Goal: Information Seeking & Learning: Learn about a topic

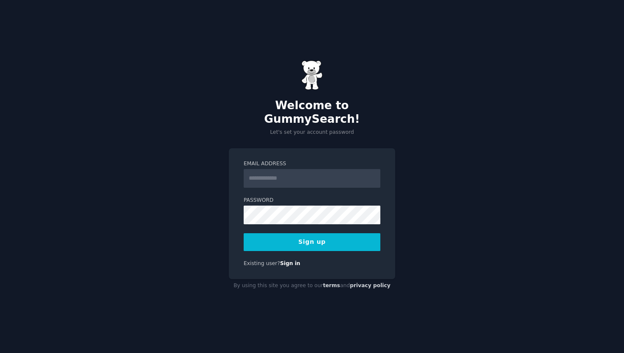
type input "**********"
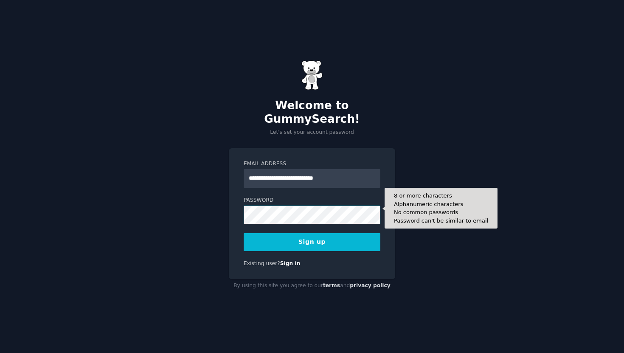
click at [244, 233] on button "Sign up" at bounding box center [312, 242] width 137 height 18
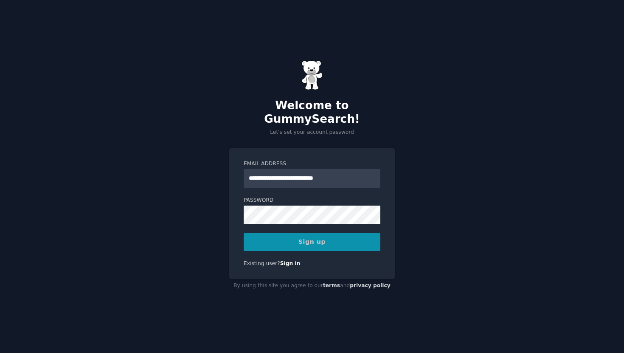
click at [328, 233] on div "Sign up" at bounding box center [312, 242] width 137 height 18
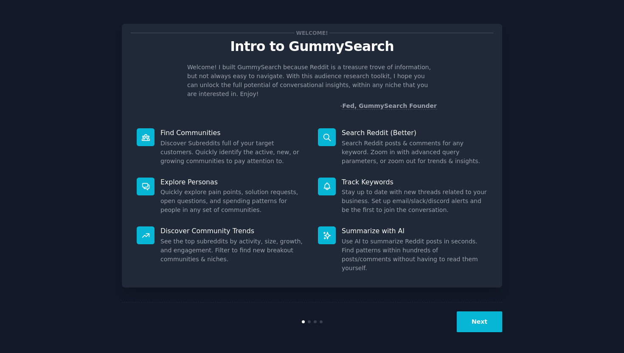
click at [187, 128] on p "Find Communities" at bounding box center [234, 132] width 146 height 9
click at [477, 324] on button "Next" at bounding box center [479, 321] width 45 height 21
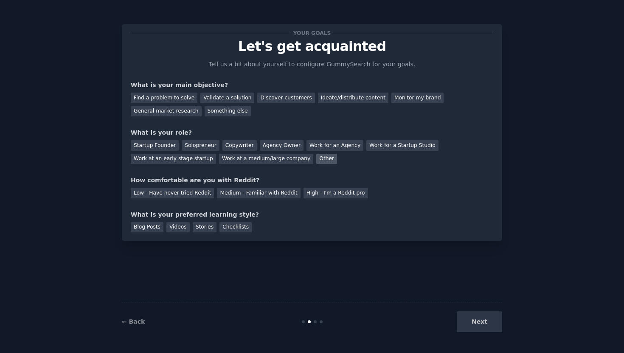
click at [316, 159] on div "Other" at bounding box center [326, 159] width 21 height 11
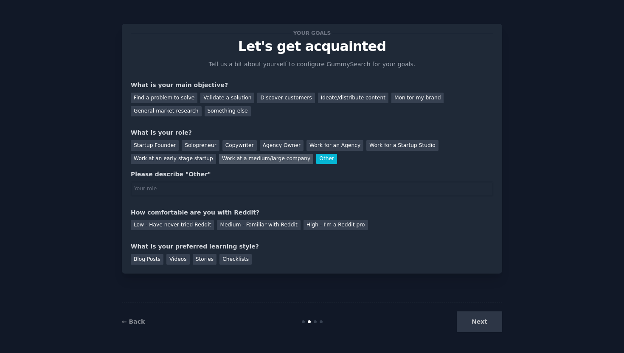
click at [277, 160] on div "Work at a medium/large company" at bounding box center [266, 159] width 94 height 11
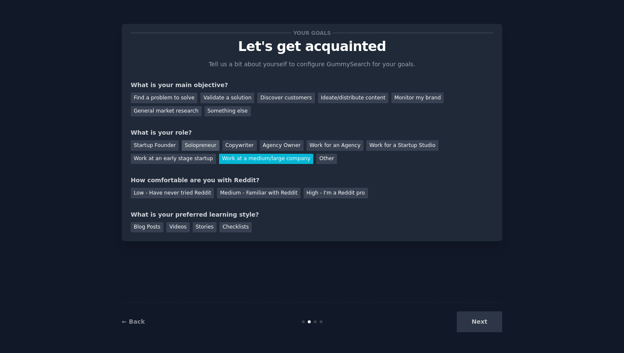
click at [201, 144] on div "Solopreneur" at bounding box center [200, 145] width 37 height 11
click at [193, 193] on div "Low - Have never tried Reddit" at bounding box center [172, 193] width 83 height 11
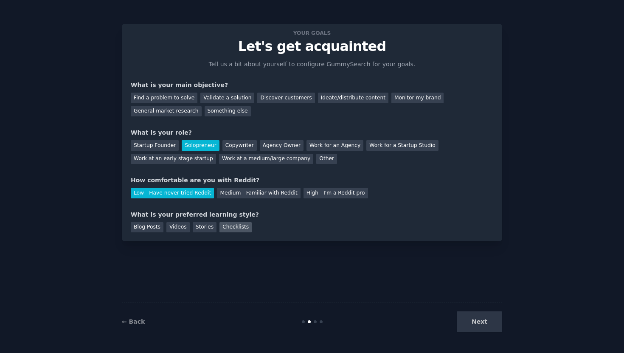
click at [229, 229] on div "Checklists" at bounding box center [236, 227] width 32 height 11
click at [145, 226] on div "Blog Posts" at bounding box center [147, 227] width 33 height 11
click at [174, 225] on div "Videos" at bounding box center [177, 227] width 23 height 11
click at [209, 224] on div "Stories" at bounding box center [205, 227] width 24 height 11
click at [230, 224] on div "Checklists" at bounding box center [236, 227] width 32 height 11
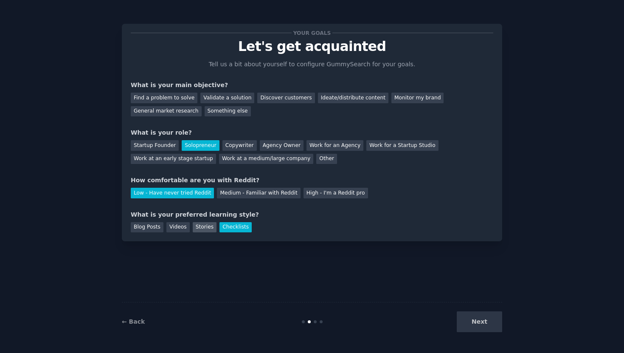
click at [208, 231] on div "Stories" at bounding box center [205, 227] width 24 height 11
click at [178, 227] on div "Videos" at bounding box center [177, 227] width 23 height 11
click at [152, 227] on div "Blog Posts" at bounding box center [147, 227] width 33 height 11
click at [223, 227] on div "Checklists" at bounding box center [236, 227] width 32 height 11
click at [479, 322] on div "Next" at bounding box center [438, 321] width 127 height 21
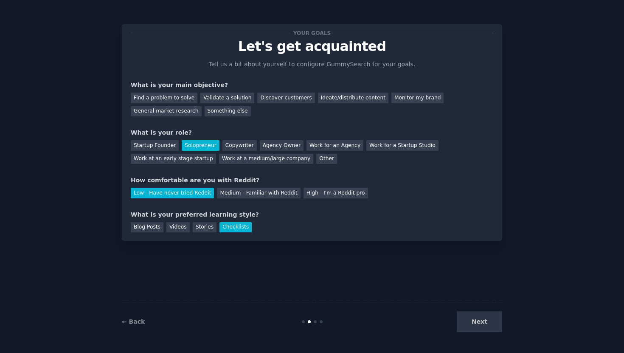
click at [482, 320] on div "Next" at bounding box center [438, 321] width 127 height 21
click at [485, 320] on div "Next" at bounding box center [438, 321] width 127 height 21
click at [352, 94] on div "Ideate/distribute content" at bounding box center [353, 98] width 70 height 11
click at [479, 329] on button "Next" at bounding box center [479, 321] width 45 height 21
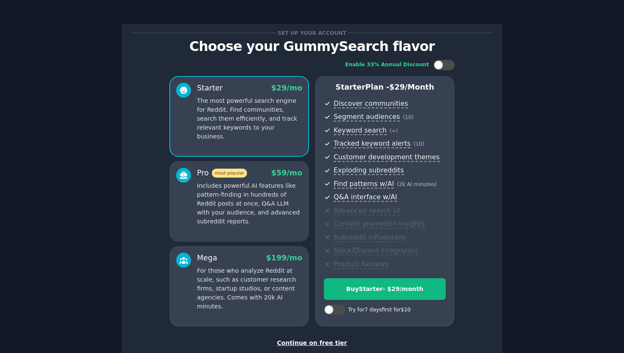
scroll to position [54, 0]
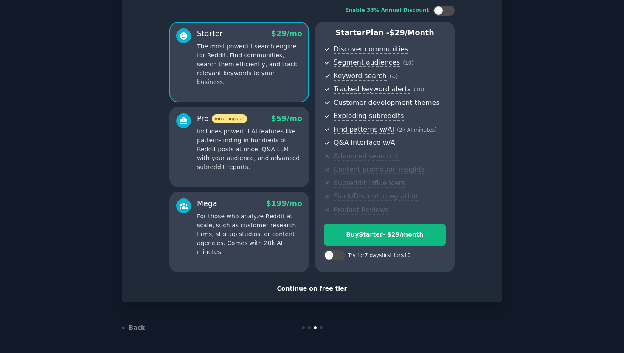
click at [327, 288] on div "Continue on free tier" at bounding box center [312, 288] width 363 height 9
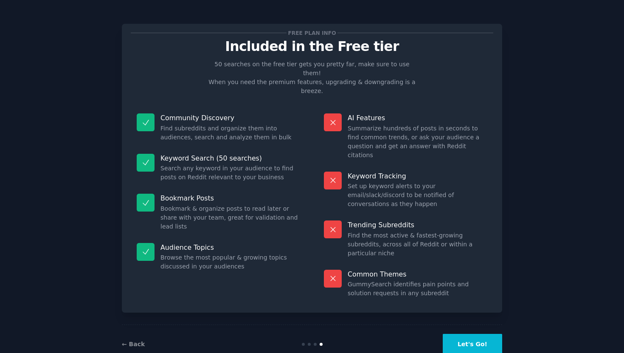
click at [485, 334] on button "Let's Go!" at bounding box center [472, 344] width 59 height 21
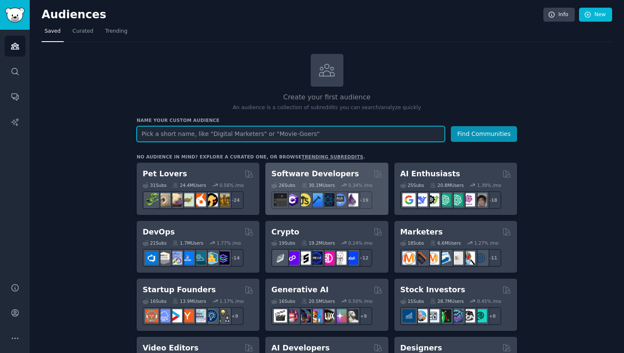
scroll to position [10, 0]
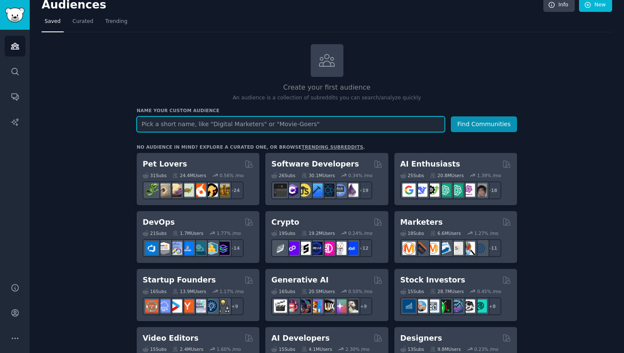
click at [339, 125] on input "text" at bounding box center [291, 124] width 308 height 16
type input "online doctor ontario"
click at [451, 116] on button "Find Communities" at bounding box center [484, 124] width 66 height 16
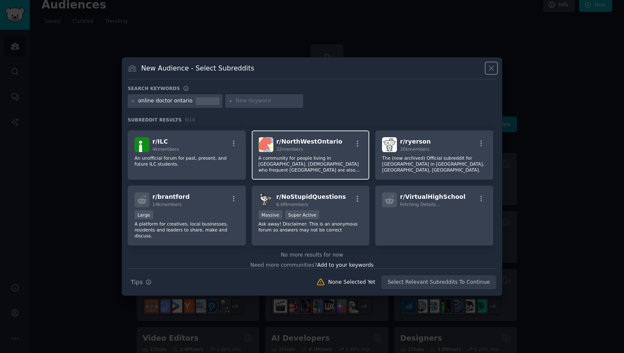
scroll to position [68, 0]
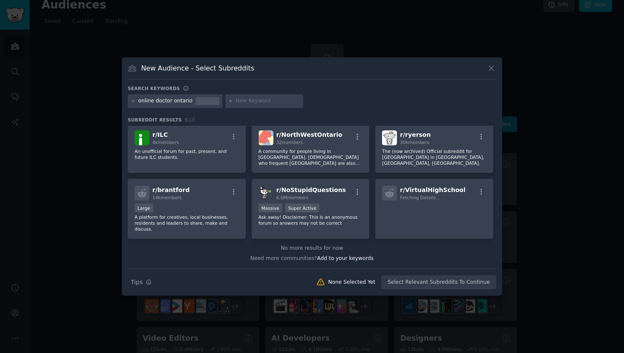
click at [244, 99] on input "text" at bounding box center [268, 101] width 65 height 8
type input "o"
type input "telehealth"
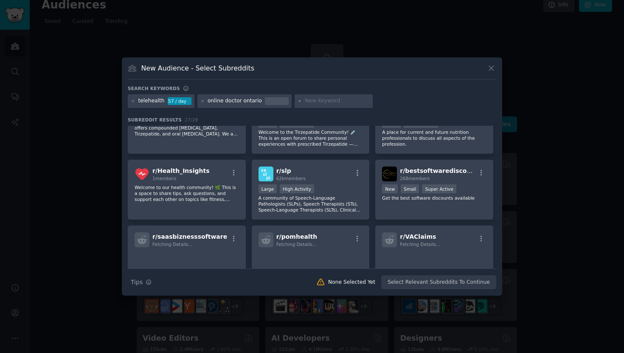
scroll to position [461, 0]
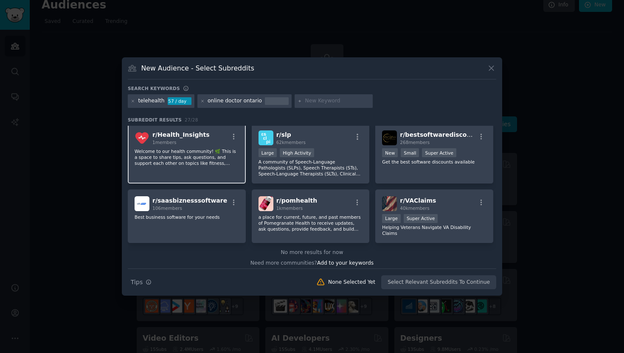
click at [178, 161] on p "Welcome to our health community! 🌿 This is a space to share tips, ask questions…" at bounding box center [187, 157] width 104 height 18
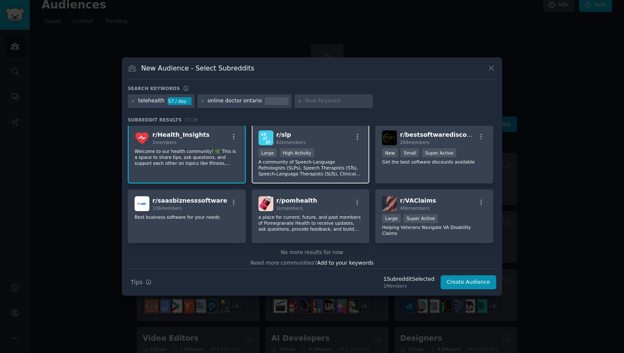
click at [307, 171] on p "A community of Speech-Language Pathologists (SLPs), Speech Therapists (STs), Sp…" at bounding box center [311, 168] width 104 height 18
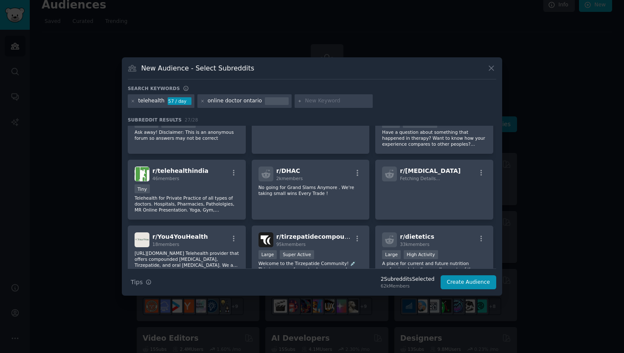
scroll to position [0, 0]
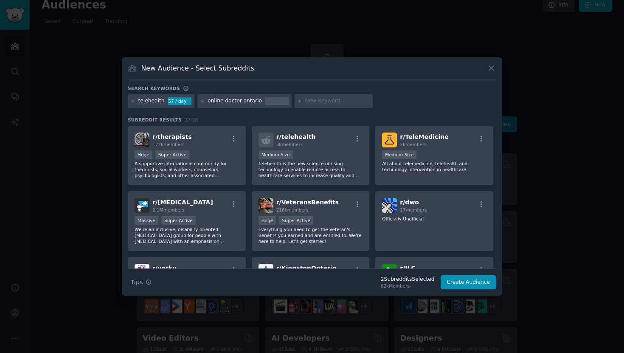
click at [240, 102] on div "online doctor ontario" at bounding box center [235, 101] width 54 height 8
click at [200, 102] on icon at bounding box center [202, 101] width 5 height 5
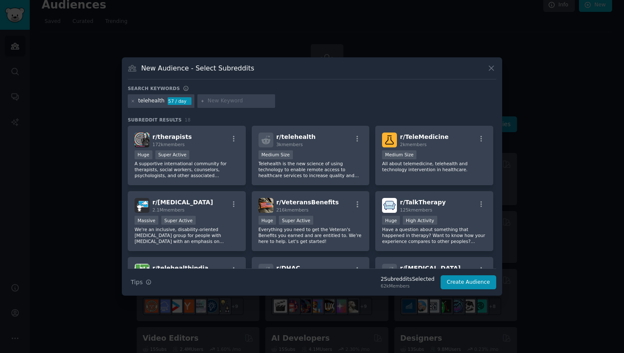
click at [132, 104] on div at bounding box center [133, 101] width 5 height 8
click at [215, 100] on input "text" at bounding box center [240, 101] width 65 height 8
type input "online doctor canada"
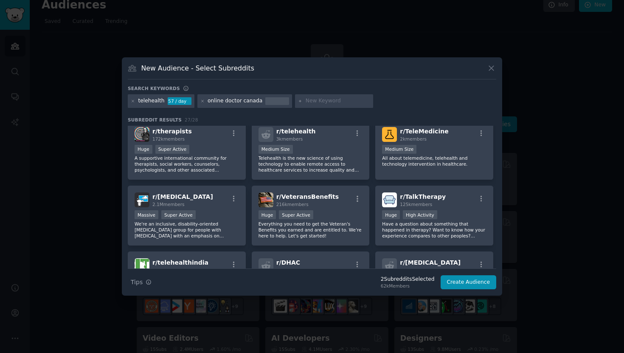
scroll to position [6, 0]
click at [320, 157] on p "Telehealth is the new science of using technology to enable remote access to he…" at bounding box center [311, 163] width 104 height 18
click at [303, 131] on span "r/ telehealth" at bounding box center [295, 130] width 39 height 7
click at [357, 130] on icon "button" at bounding box center [358, 133] width 8 height 8
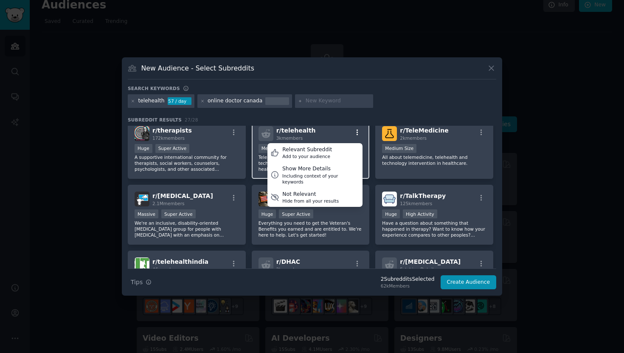
click at [357, 130] on icon "button" at bounding box center [358, 133] width 8 height 8
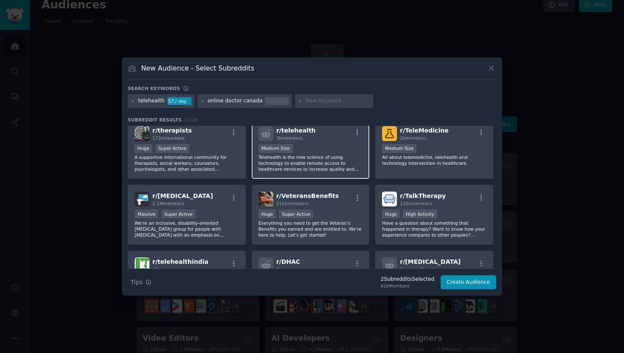
click at [320, 149] on div "1000 - 10,000 members Medium Size" at bounding box center [311, 149] width 104 height 11
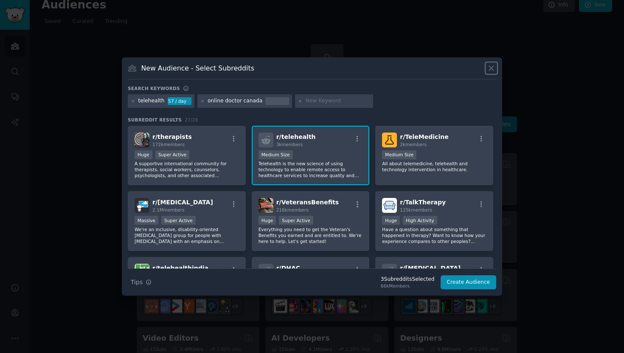
click at [489, 70] on icon at bounding box center [491, 68] width 9 height 9
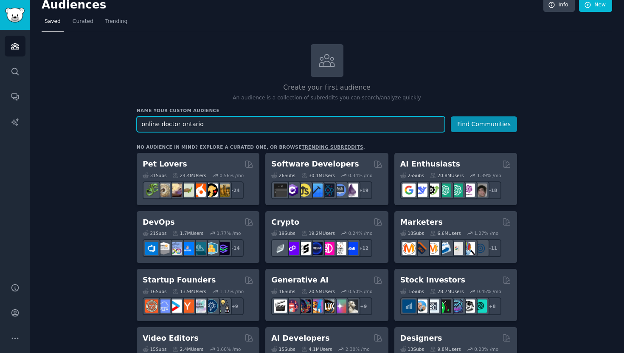
drag, startPoint x: 227, startPoint y: 124, endPoint x: 110, endPoint y: 112, distance: 117.4
type input "people who want to use doctor service online in [GEOGRAPHIC_DATA]"
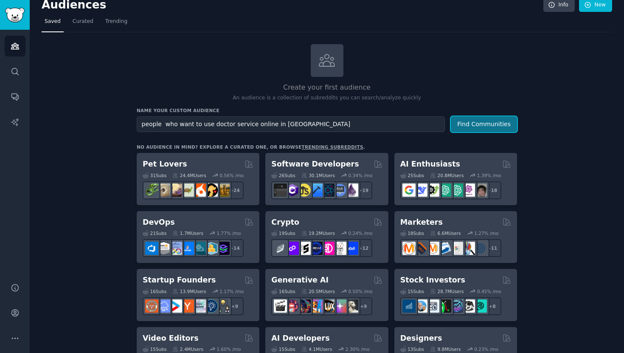
click at [481, 120] on button "Find Communities" at bounding box center [484, 124] width 66 height 16
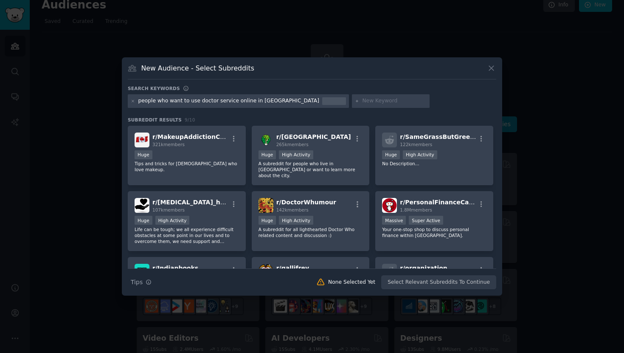
click at [362, 100] on input "text" at bounding box center [394, 101] width 65 height 8
type input "online doctor"
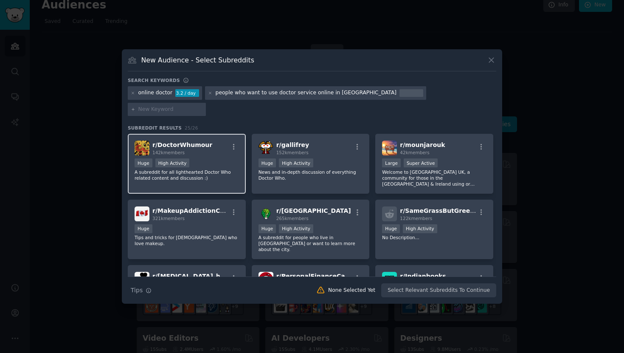
click at [204, 158] on div "Huge High Activity" at bounding box center [187, 163] width 104 height 11
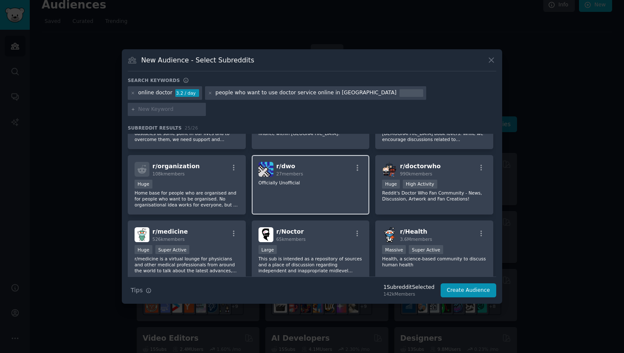
scroll to position [180, 0]
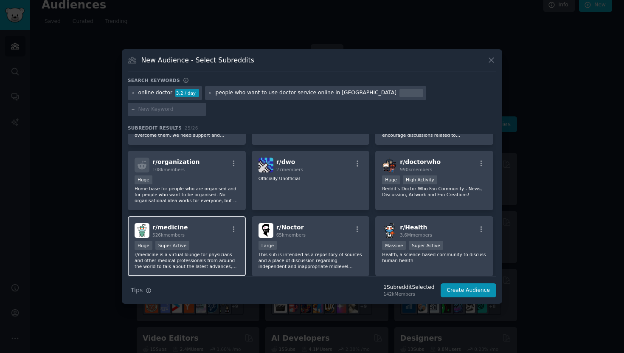
click at [201, 223] on div "r/ medicine 526k members" at bounding box center [187, 230] width 104 height 15
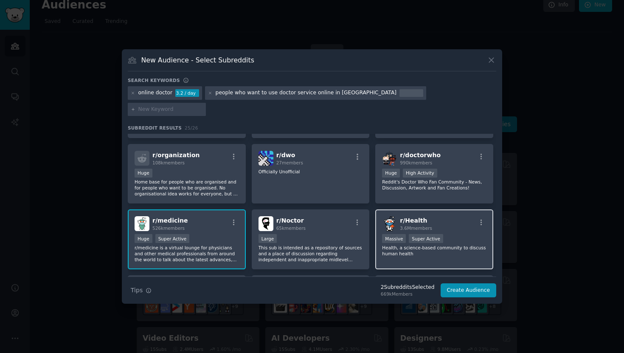
scroll to position [191, 0]
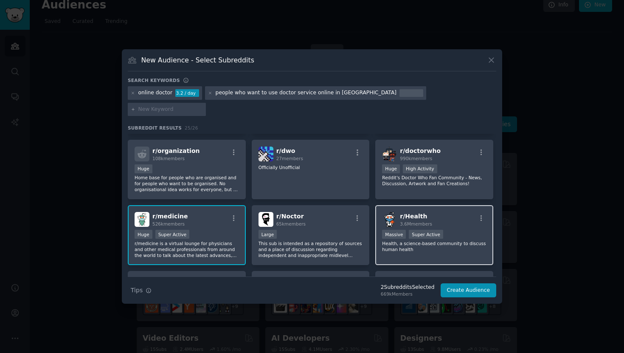
click at [462, 213] on div "r/ Health 3.6M members Massive Super Active Health, a science-based community t…" at bounding box center [434, 235] width 118 height 60
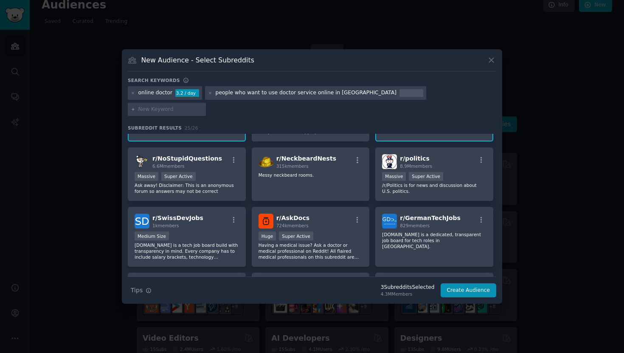
scroll to position [317, 0]
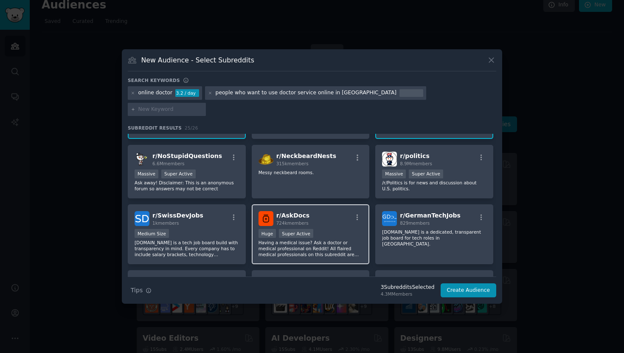
click at [330, 211] on div "r/ AskDocs 724k members" at bounding box center [311, 218] width 104 height 15
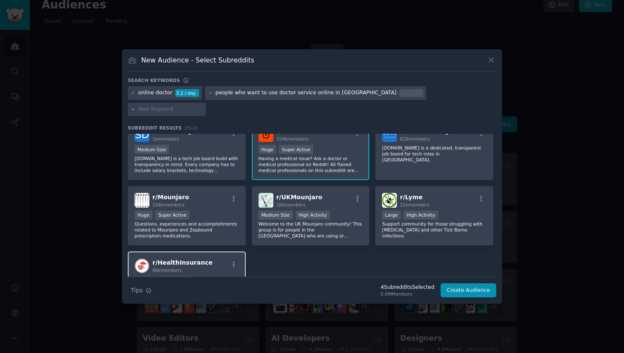
scroll to position [459, 0]
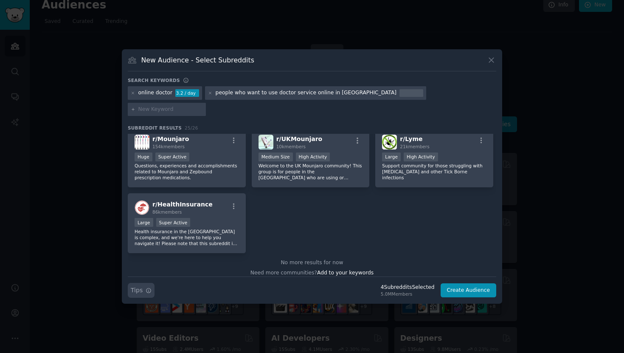
click at [149, 287] on icon "button" at bounding box center [149, 290] width 6 height 6
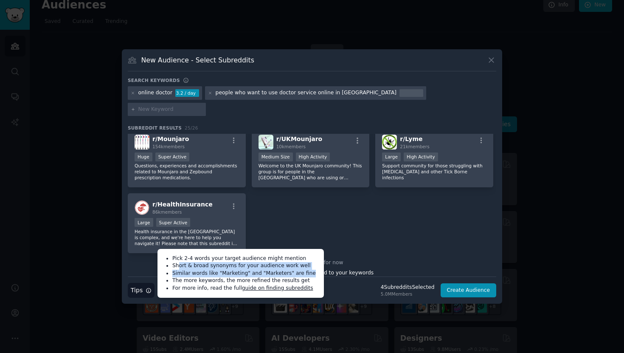
drag, startPoint x: 178, startPoint y: 259, endPoint x: 310, endPoint y: 264, distance: 131.3
click at [310, 264] on ul "Pick 2-4 words your target audience might mention Short & broad synonyms for yo…" at bounding box center [241, 273] width 161 height 43
click at [382, 259] on div "No more results for now" at bounding box center [312, 263] width 369 height 8
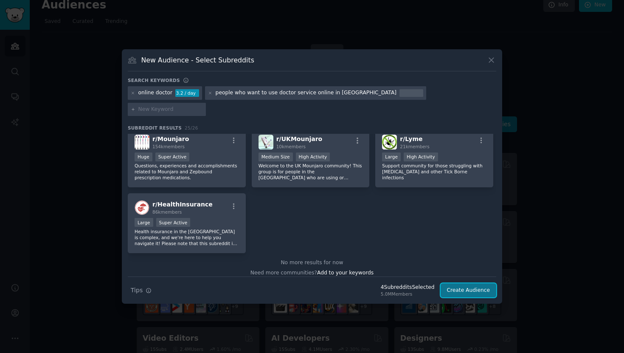
click at [475, 284] on button "Create Audience" at bounding box center [469, 290] width 56 height 14
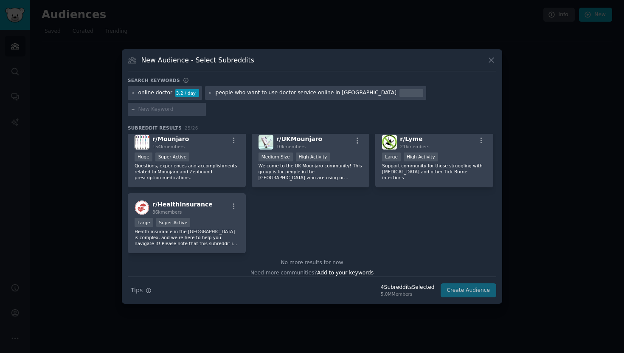
scroll to position [0, 0]
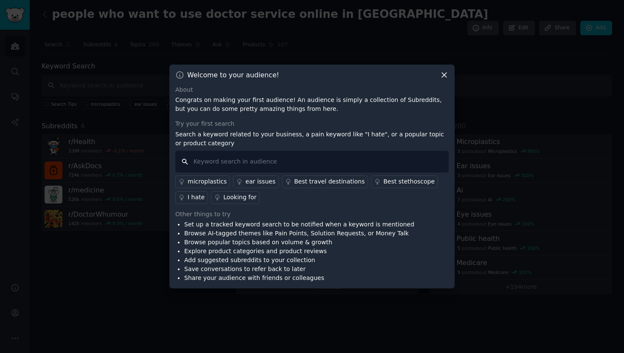
click at [235, 160] on input "text" at bounding box center [311, 162] width 273 height 22
type input "s"
type input "doctor note"
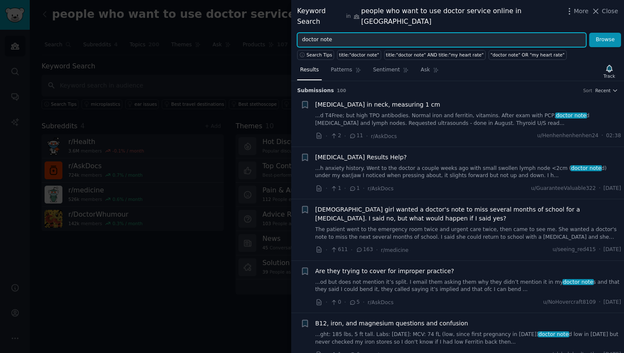
click at [319, 33] on input "doctor note" at bounding box center [441, 40] width 289 height 14
click at [589, 33] on button "Browse" at bounding box center [605, 40] width 32 height 14
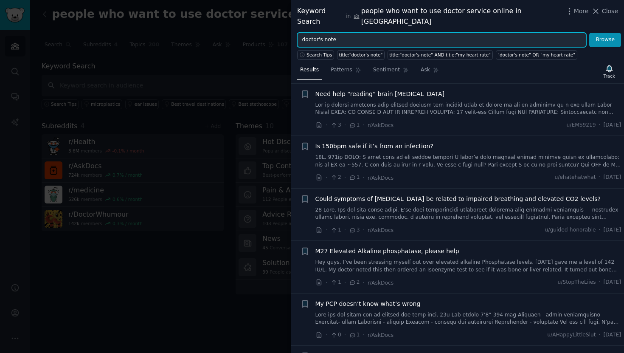
scroll to position [806, 0]
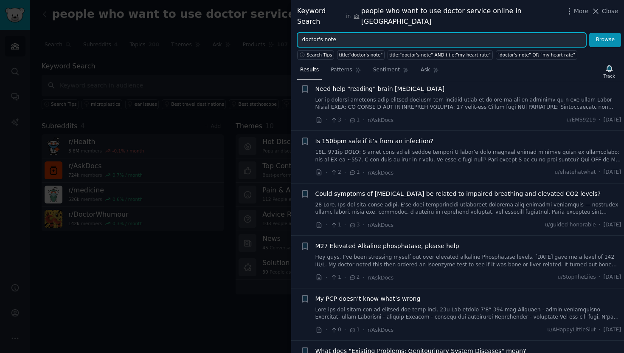
drag, startPoint x: 350, startPoint y: 31, endPoint x: 267, endPoint y: 32, distance: 83.2
click at [267, 32] on div "Keyword Search in people who want to use doctor service online in [GEOGRAPHIC_D…" at bounding box center [312, 176] width 624 height 353
type input "online prescription"
click at [589, 33] on button "Browse" at bounding box center [605, 40] width 32 height 14
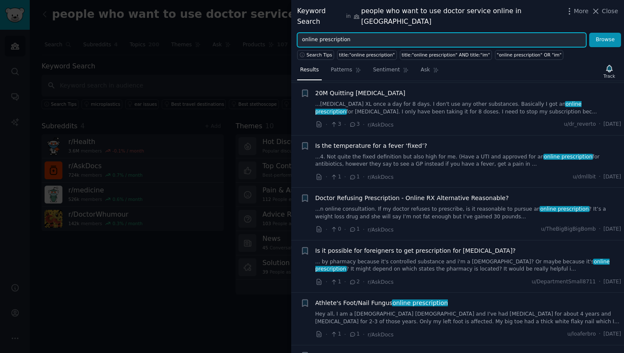
scroll to position [308, 0]
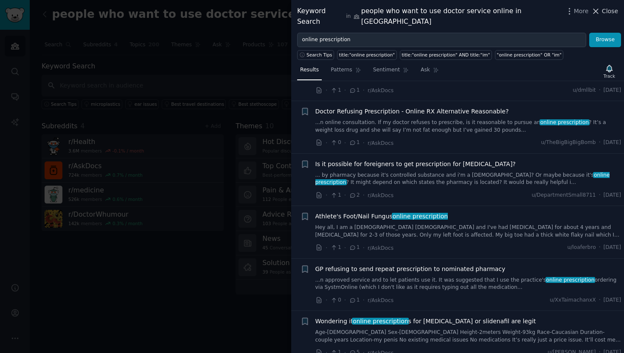
click at [610, 9] on span "Close" at bounding box center [610, 11] width 16 height 9
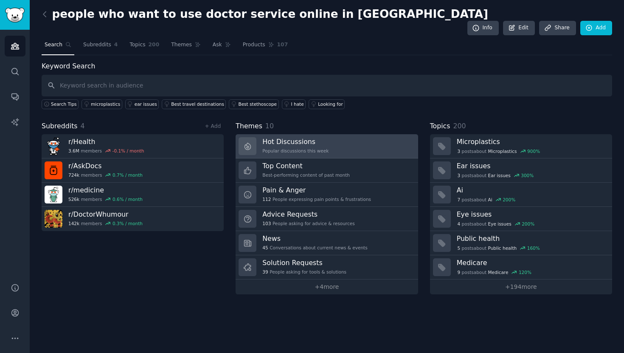
click at [300, 148] on div "Popular discussions this week" at bounding box center [295, 151] width 66 height 6
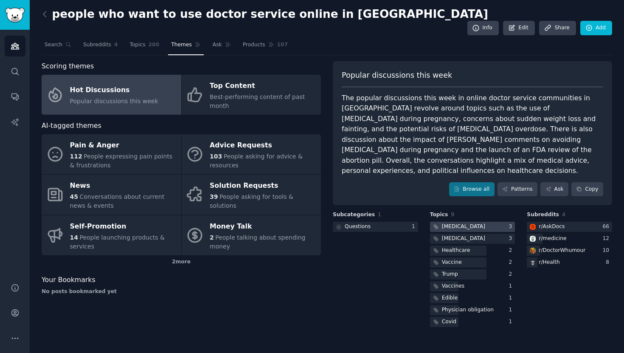
click at [472, 222] on div at bounding box center [472, 227] width 85 height 11
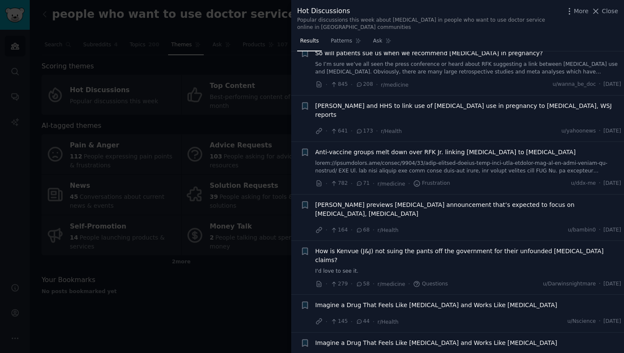
scroll to position [177, 0]
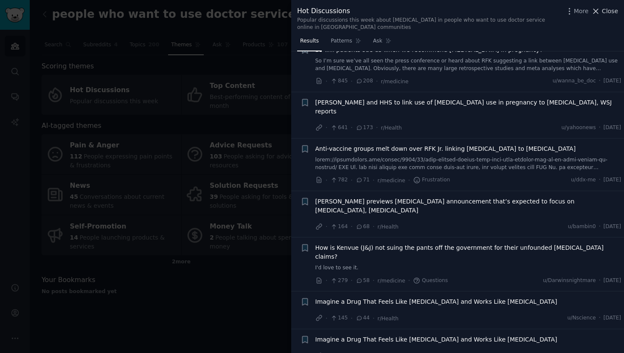
click at [601, 11] on button "Close" at bounding box center [605, 11] width 27 height 9
click at [606, 21] on link "Add" at bounding box center [596, 28] width 32 height 14
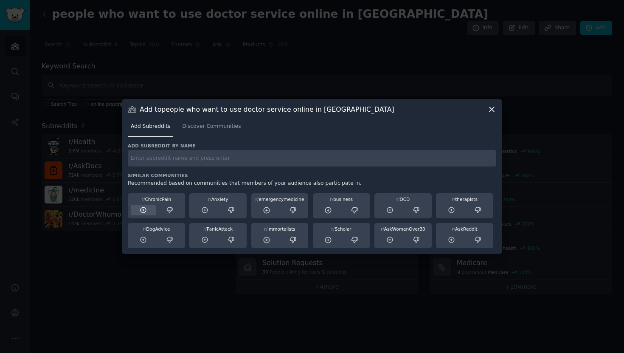
click at [144, 211] on icon at bounding box center [144, 210] width 8 height 8
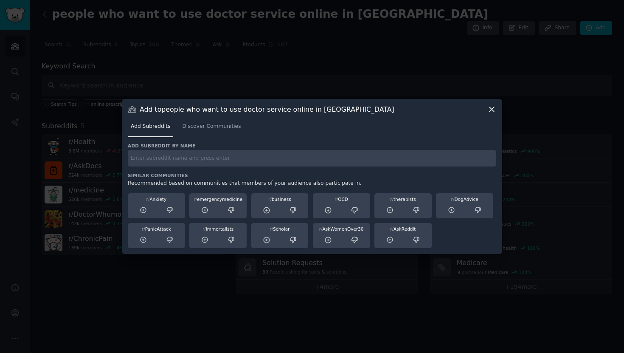
click at [491, 112] on icon at bounding box center [491, 109] width 9 height 9
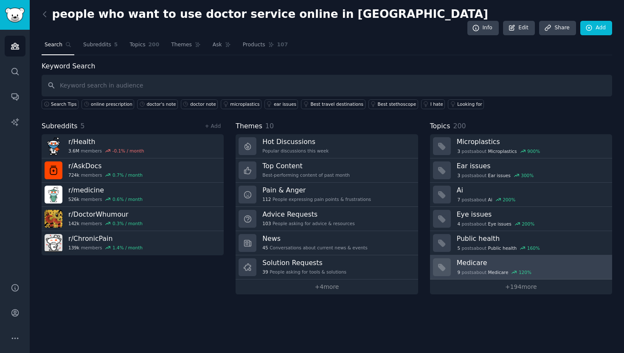
click at [476, 269] on div "9 post s about Medicare 120 %" at bounding box center [495, 273] width 76 height 8
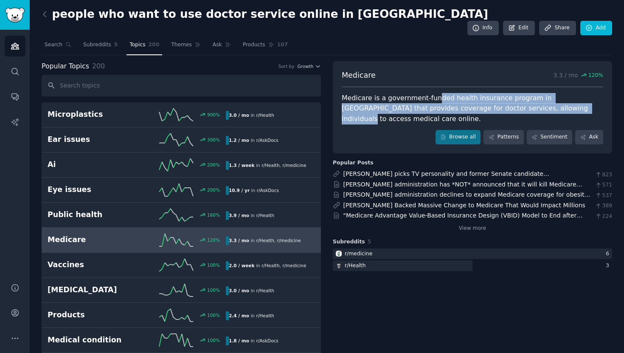
drag, startPoint x: 433, startPoint y: 82, endPoint x: 527, endPoint y: 97, distance: 95.4
click at [527, 96] on div "Medicare is a government-funded health insurance program in [GEOGRAPHIC_DATA] t…" at bounding box center [473, 108] width 262 height 31
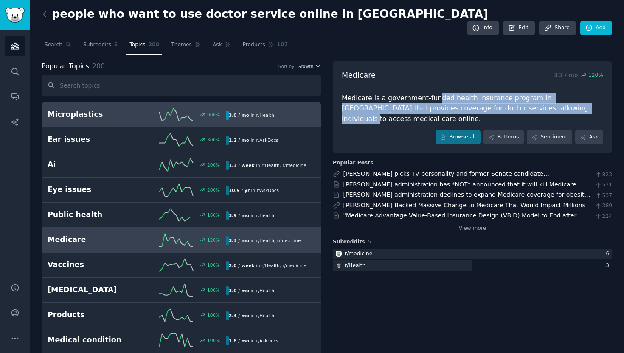
click at [133, 108] on link "Microplastics 900 % 3.0 / mo in r/ Health" at bounding box center [181, 114] width 279 height 25
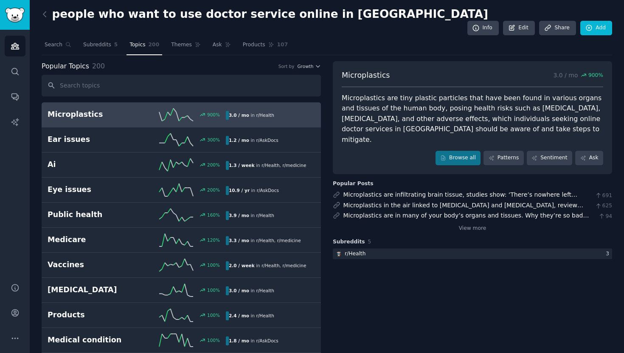
click at [103, 41] on span "Subreddits" at bounding box center [97, 45] width 28 height 8
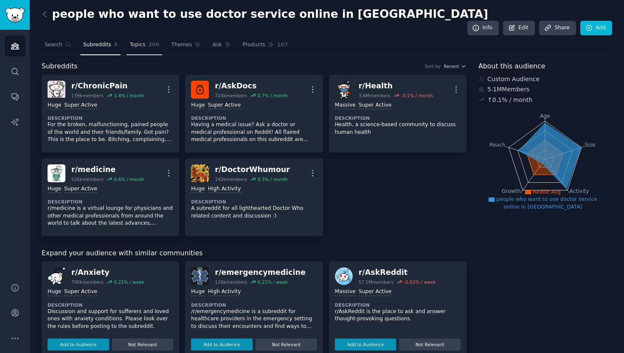
click at [135, 41] on span "Topics" at bounding box center [138, 45] width 16 height 8
